Goal: Transaction & Acquisition: Purchase product/service

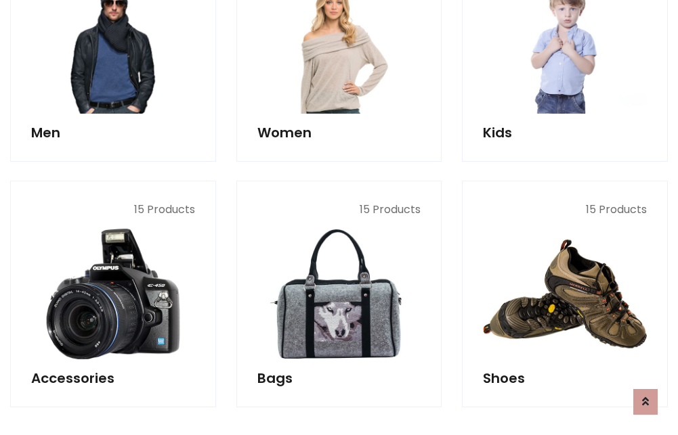
scroll to position [453, 0]
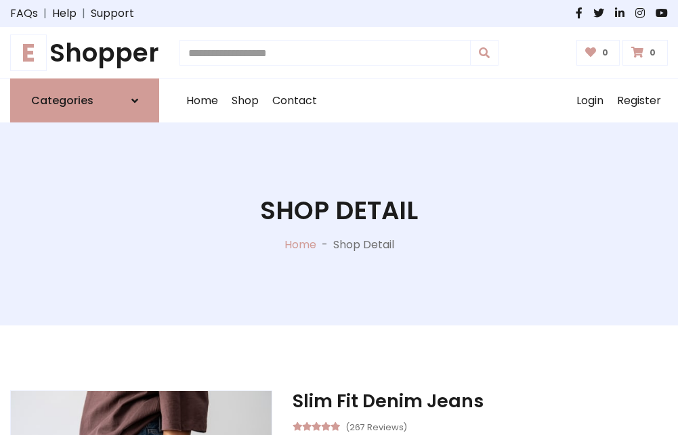
click at [85, 53] on h1 "E Shopper" at bounding box center [84, 53] width 149 height 30
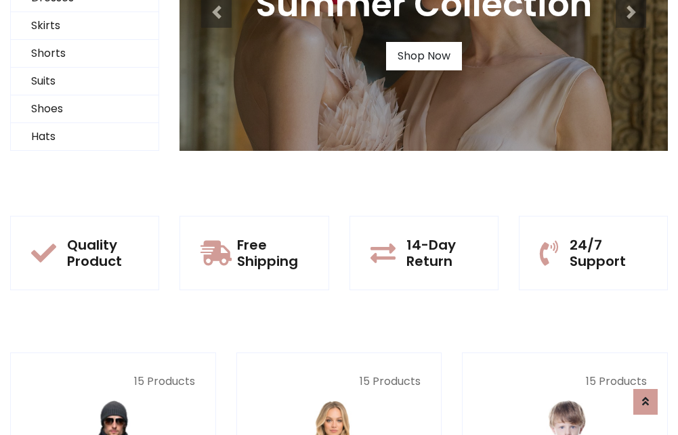
scroll to position [131, 0]
